Goal: Task Accomplishment & Management: Use online tool/utility

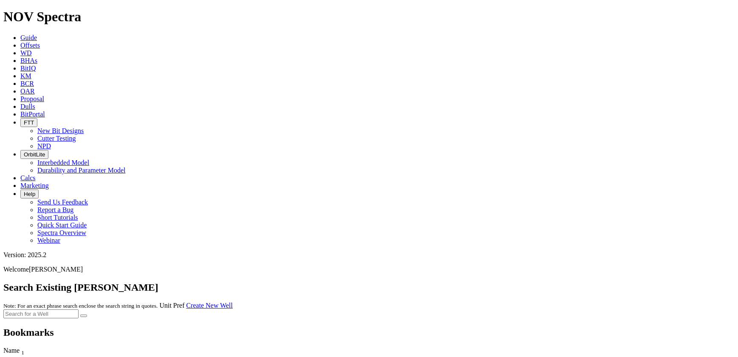
click at [37, 34] on link "Guide" at bounding box center [28, 37] width 17 height 7
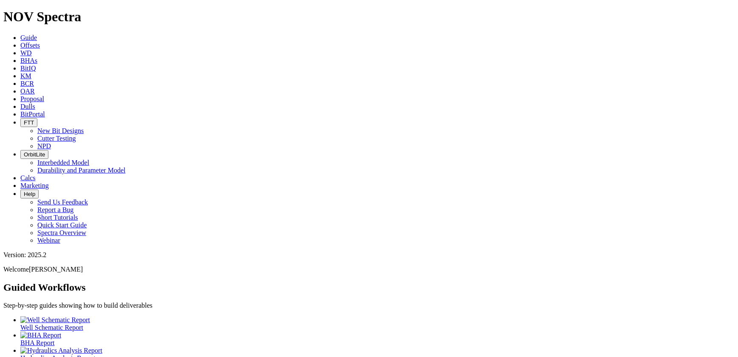
click at [40, 42] on span "Offsets" at bounding box center [30, 45] width 20 height 7
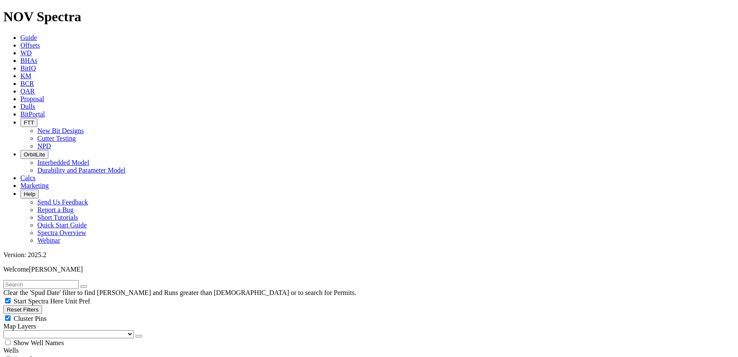
click at [79, 280] on input "text" at bounding box center [40, 284] width 75 height 9
type input "[PERSON_NAME]"
radio input "true"
radio input "false"
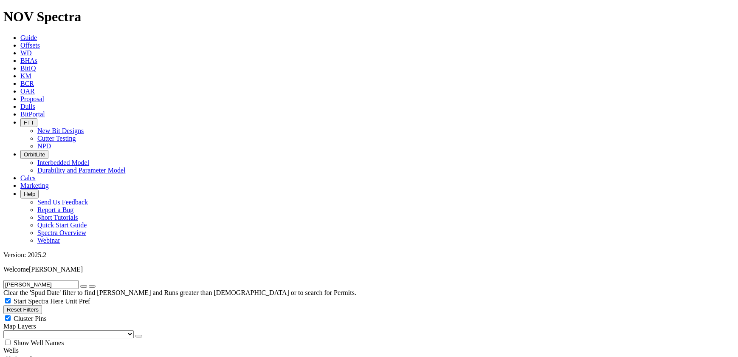
radio input "false"
radio input "true"
radio input "false"
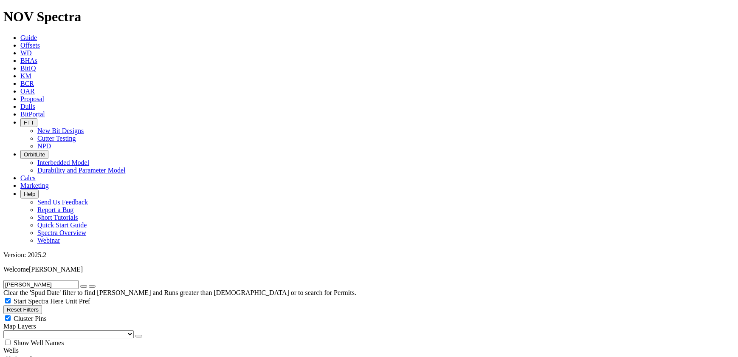
type input "5"
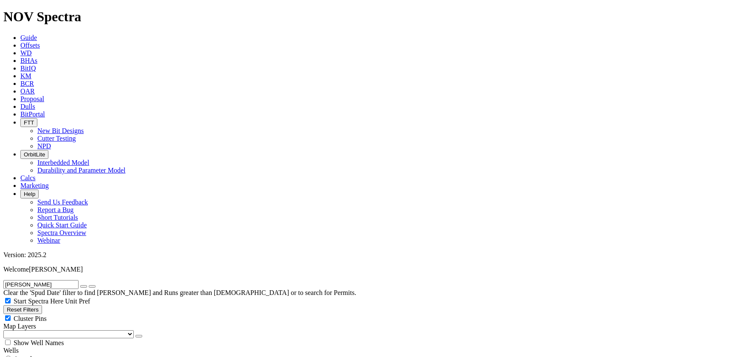
type input "[DATE]"
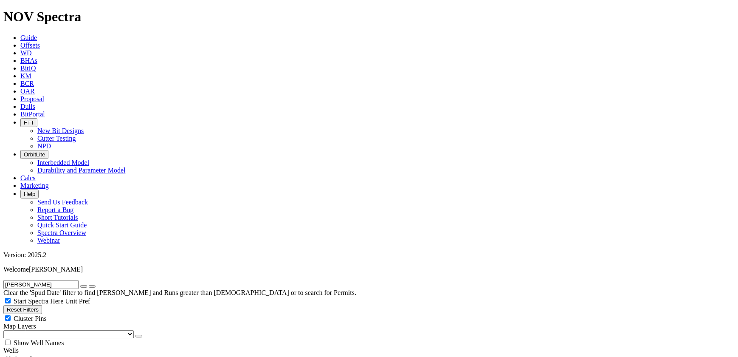
select select "12.25"
checkbox input "false"
select select "? number:12.25 ?"
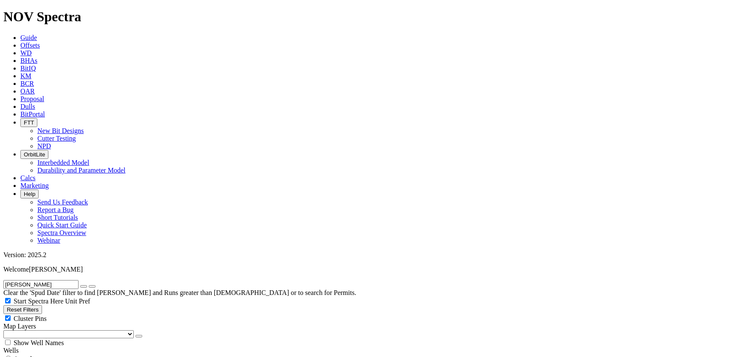
scroll to position [501, 0]
type input "1000"
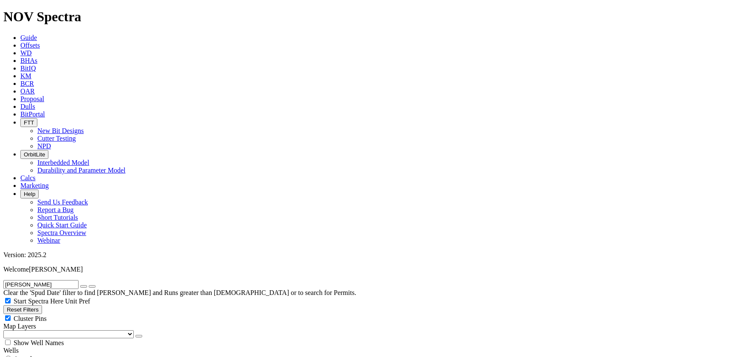
type input "2000"
click at [84, 286] on icon "button" at bounding box center [84, 286] width 0 height 0
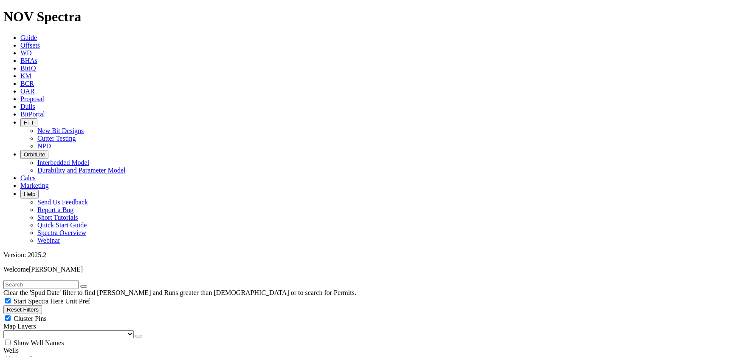
drag, startPoint x: 60, startPoint y: 161, endPoint x: 71, endPoint y: 162, distance: 11.5
type input "3"
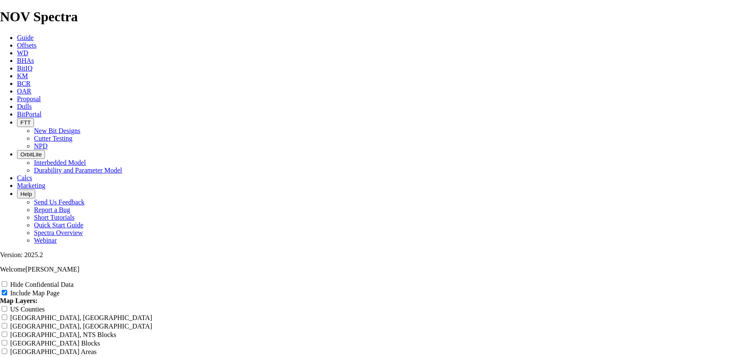
scroll to position [1119, 0]
